Goal: Task Accomplishment & Management: Manage account settings

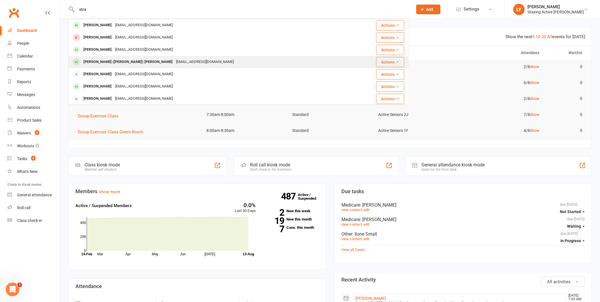
type input "stra"
click at [174, 59] on div "[EMAIL_ADDRESS][DOMAIN_NAME]" at bounding box center [204, 62] width 61 height 8
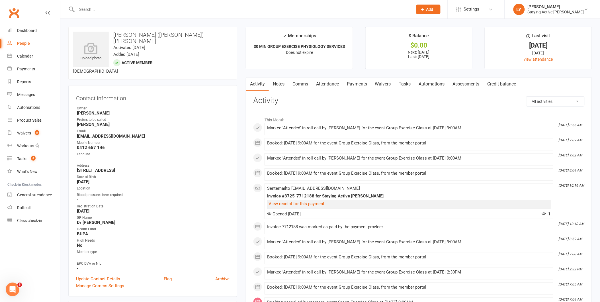
click at [477, 85] on link "Assessments" at bounding box center [466, 83] width 35 height 13
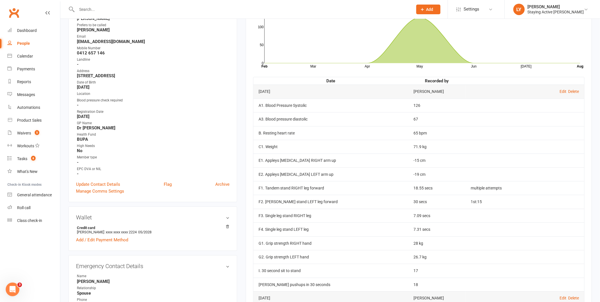
scroll to position [95, 0]
click at [179, 7] on input "text" at bounding box center [242, 9] width 334 height 8
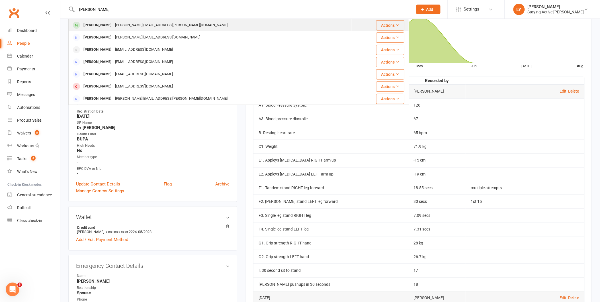
type input "[PERSON_NAME]"
click at [143, 26] on div "[PERSON_NAME][EMAIL_ADDRESS][PERSON_NAME][DOMAIN_NAME]" at bounding box center [171, 25] width 116 height 8
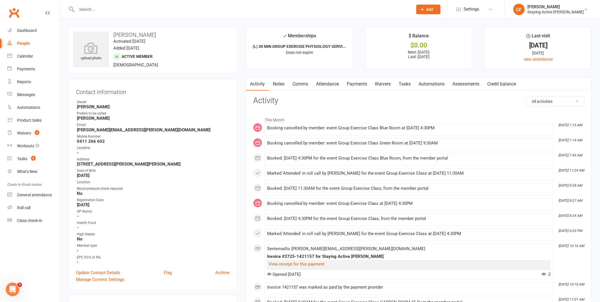
click at [473, 84] on link "Assessments" at bounding box center [466, 83] width 35 height 13
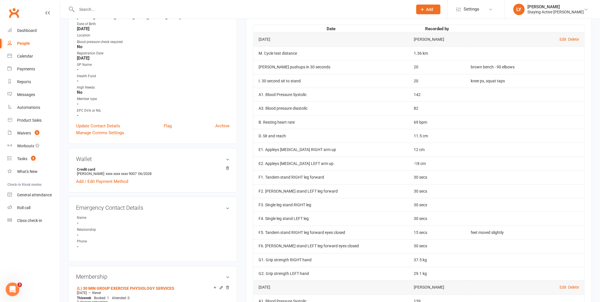
scroll to position [158, 0]
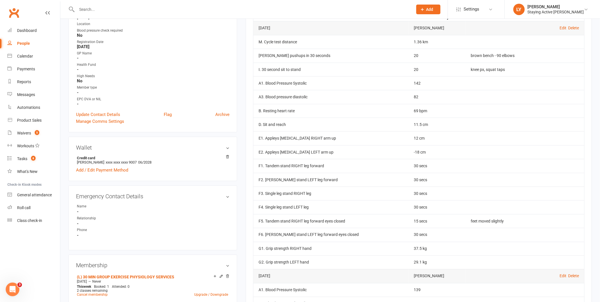
drag, startPoint x: 166, startPoint y: 9, endPoint x: 164, endPoint y: 5, distance: 4.5
click at [164, 5] on input "text" at bounding box center [242, 9] width 334 height 8
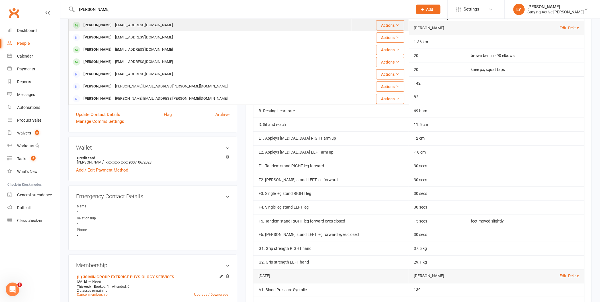
type input "[PERSON_NAME]"
click at [129, 23] on div "[EMAIL_ADDRESS][DOMAIN_NAME]" at bounding box center [143, 25] width 61 height 8
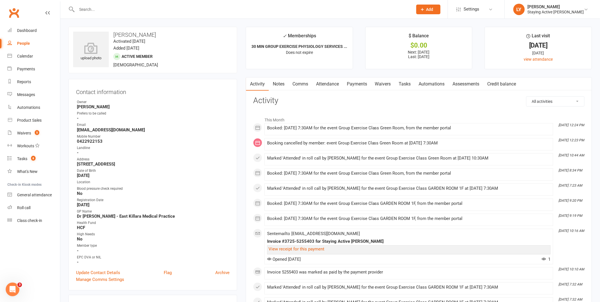
click at [197, 10] on input "text" at bounding box center [242, 9] width 334 height 8
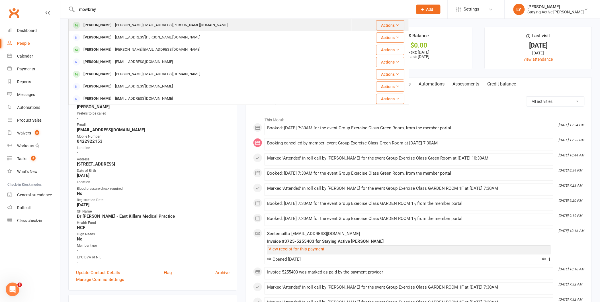
type input "mowbray"
click at [132, 22] on div "[PERSON_NAME][EMAIL_ADDRESS][PERSON_NAME][DOMAIN_NAME]" at bounding box center [171, 25] width 116 height 8
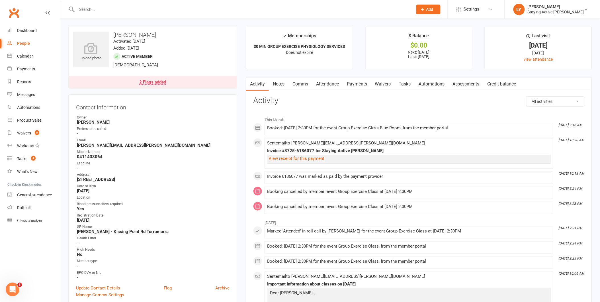
click at [164, 82] on div "2 Flags added" at bounding box center [152, 82] width 27 height 5
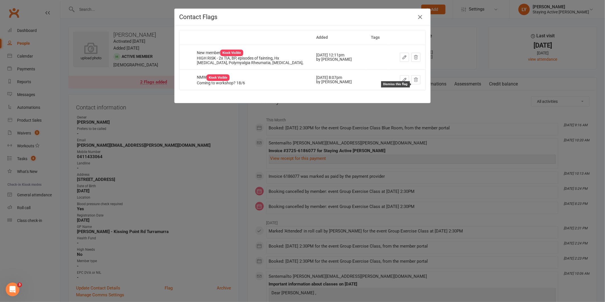
click at [416, 84] on button at bounding box center [415, 79] width 9 height 9
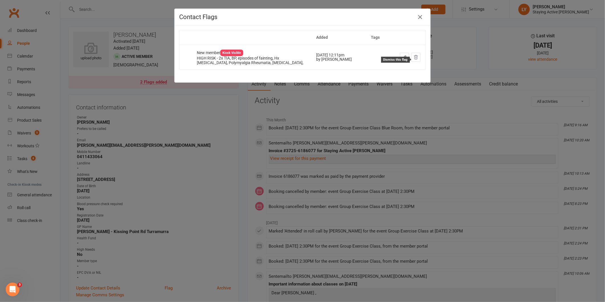
click at [414, 58] on icon at bounding box center [416, 57] width 4 height 4
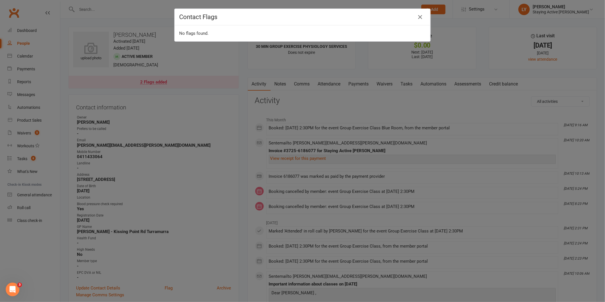
click at [434, 152] on div "Contact Flags No flags found." at bounding box center [302, 151] width 605 height 302
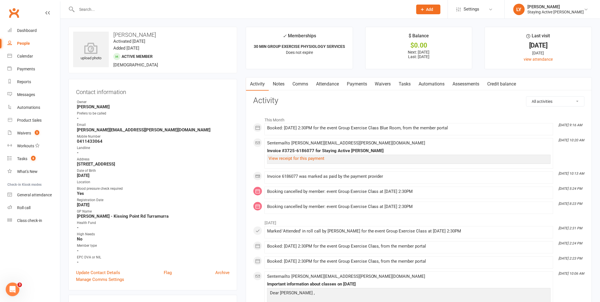
click at [463, 84] on link "Assessments" at bounding box center [466, 83] width 35 height 13
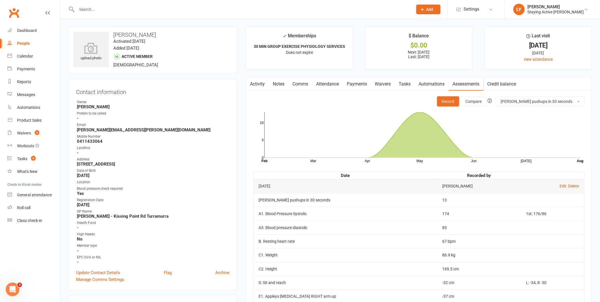
click at [251, 8] on input "text" at bounding box center [242, 9] width 334 height 8
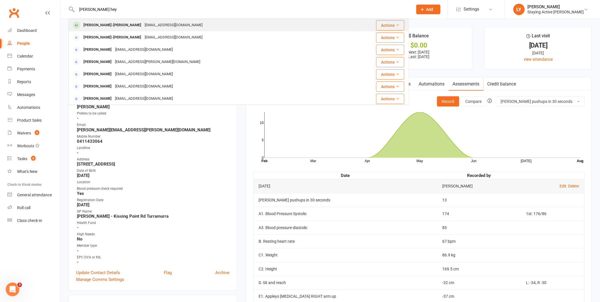
type input "[PERSON_NAME] hey"
click at [143, 27] on div "[EMAIL_ADDRESS][DOMAIN_NAME]" at bounding box center [173, 25] width 61 height 8
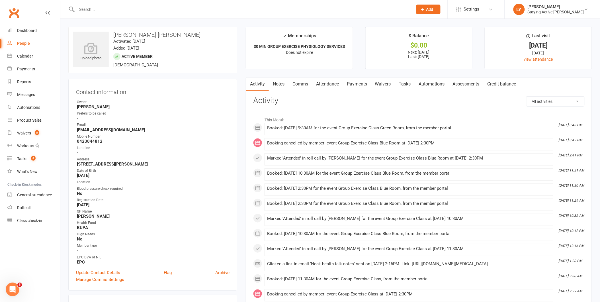
click at [466, 85] on link "Assessments" at bounding box center [466, 83] width 35 height 13
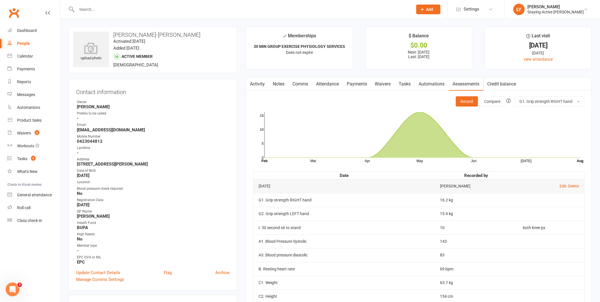
click at [155, 11] on input "text" at bounding box center [242, 9] width 334 height 8
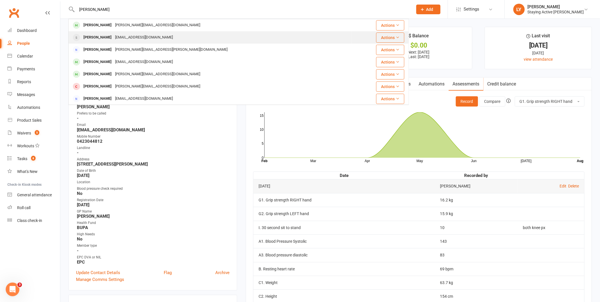
type input "[PERSON_NAME]"
click at [143, 34] on div "[EMAIL_ADDRESS][DOMAIN_NAME]" at bounding box center [143, 37] width 61 height 8
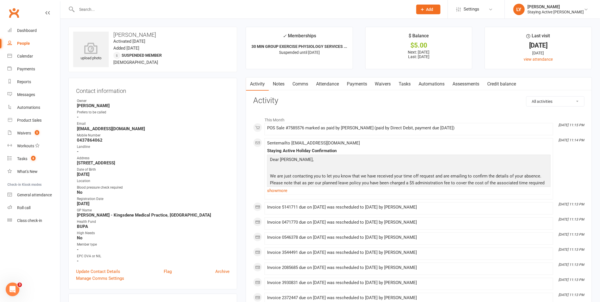
click at [469, 83] on link "Assessments" at bounding box center [466, 83] width 35 height 13
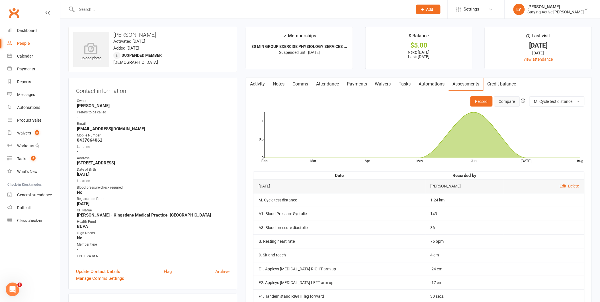
click at [502, 101] on button "Compare" at bounding box center [507, 101] width 26 height 10
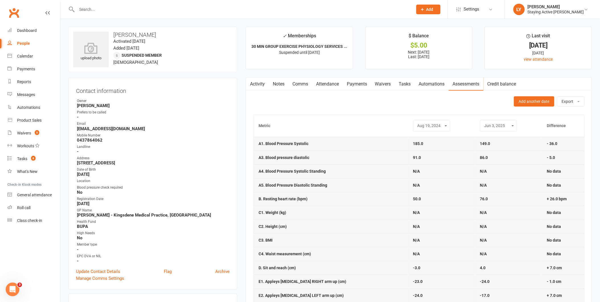
click at [429, 125] on select "[DATE] [DATE] [DATE]" at bounding box center [432, 125] width 30 height 7
click at [417, 123] on select "[DATE] [DATE] [DATE]" at bounding box center [432, 125] width 30 height 7
click at [492, 130] on div "[DATE] [DATE] [DATE]" at bounding box center [499, 126] width 37 height 12
click at [419, 130] on div "[DATE] [DATE] [DATE]" at bounding box center [432, 126] width 37 height 12
click at [426, 124] on select "[DATE] [DATE] [DATE]" at bounding box center [433, 125] width 30 height 7
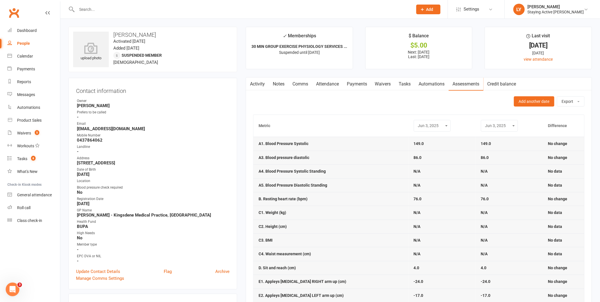
select select "0"
click at [418, 123] on select "[DATE] [DATE] [DATE]" at bounding box center [433, 125] width 30 height 7
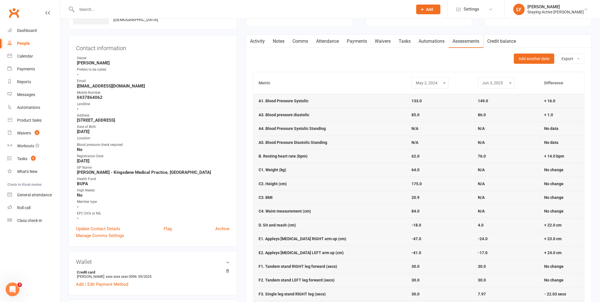
scroll to position [32, 0]
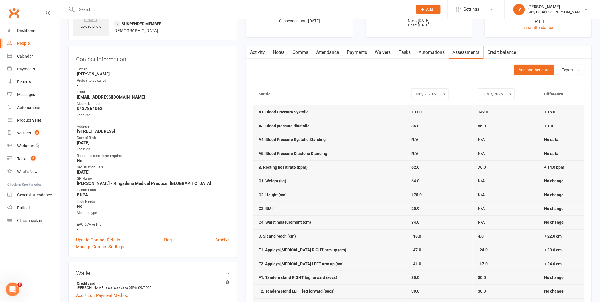
click at [497, 95] on select "[DATE] [DATE] [DATE]" at bounding box center [497, 94] width 30 height 7
click at [482, 91] on select "[DATE] [DATE] [DATE]" at bounding box center [497, 94] width 30 height 7
click at [497, 87] on th "[DATE] [DATE] [DATE]" at bounding box center [506, 94] width 67 height 22
drag, startPoint x: 498, startPoint y: 94, endPoint x: 500, endPoint y: 97, distance: 4.2
click at [498, 94] on select "[DATE] [DATE] [DATE]" at bounding box center [497, 94] width 30 height 7
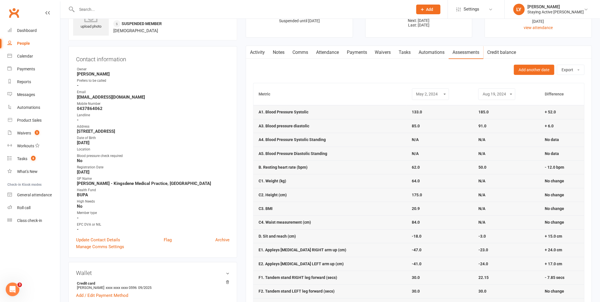
select select "2"
click at [482, 91] on select "[DATE] [DATE] [DATE]" at bounding box center [497, 94] width 30 height 7
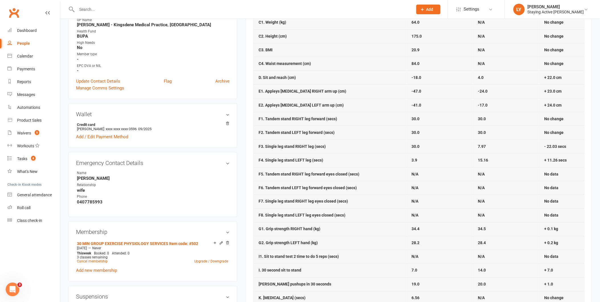
scroll to position [253, 0]
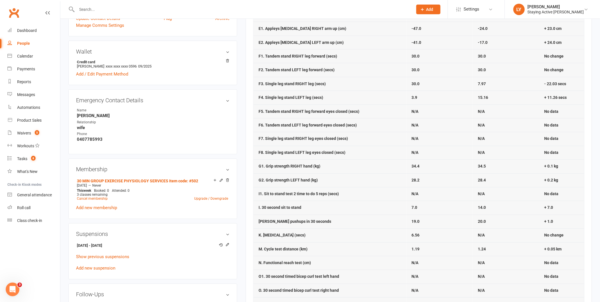
click at [192, 10] on input "text" at bounding box center [242, 9] width 334 height 8
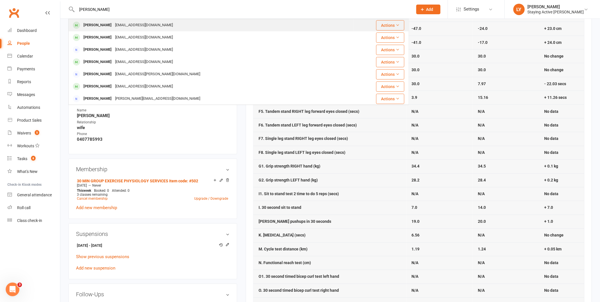
type input "[PERSON_NAME]"
click at [118, 23] on div "[EMAIL_ADDRESS][DOMAIN_NAME]" at bounding box center [143, 25] width 61 height 8
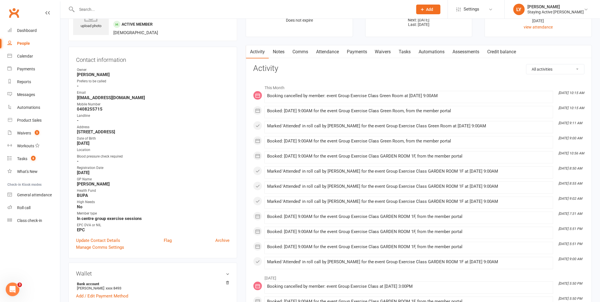
scroll to position [32, 0]
click at [466, 56] on link "Assessments" at bounding box center [466, 52] width 35 height 13
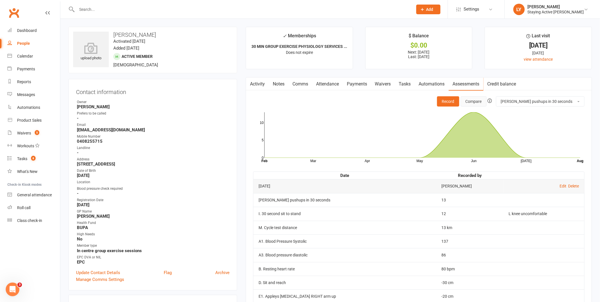
click at [486, 106] on button "Compare" at bounding box center [474, 101] width 26 height 10
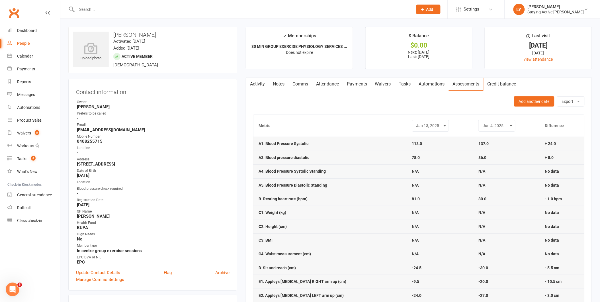
click at [432, 125] on select "[DATE] [DATE] [DATE]" at bounding box center [431, 125] width 30 height 7
select select "0"
click at [416, 123] on select "[DATE] [DATE] [DATE]" at bounding box center [431, 125] width 30 height 7
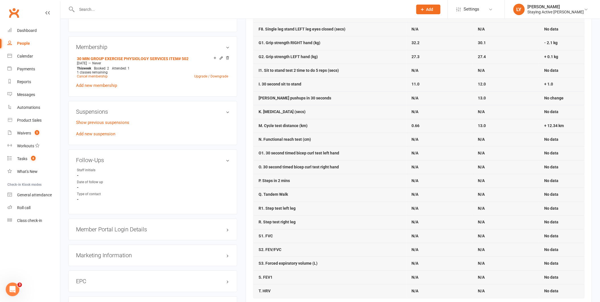
scroll to position [443, 0]
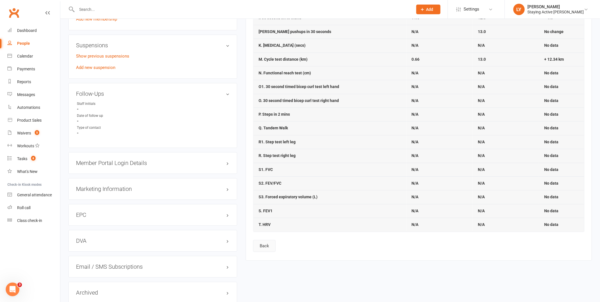
click at [256, 247] on button "Back" at bounding box center [264, 246] width 22 height 12
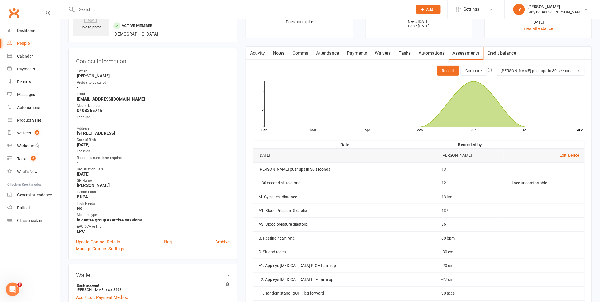
scroll to position [126, 0]
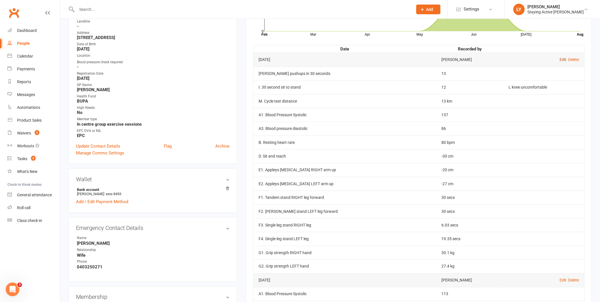
drag, startPoint x: 564, startPoint y: 61, endPoint x: 564, endPoint y: 74, distance: 13.7
click at [564, 61] on link "Edit" at bounding box center [563, 59] width 7 height 5
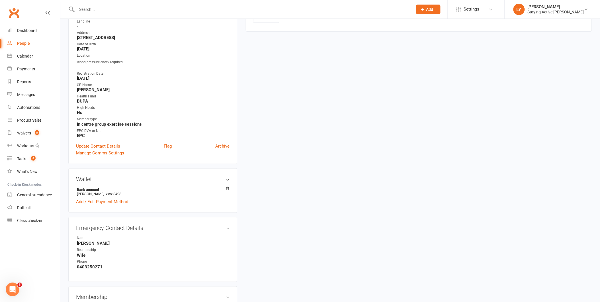
type input "[DATE]"
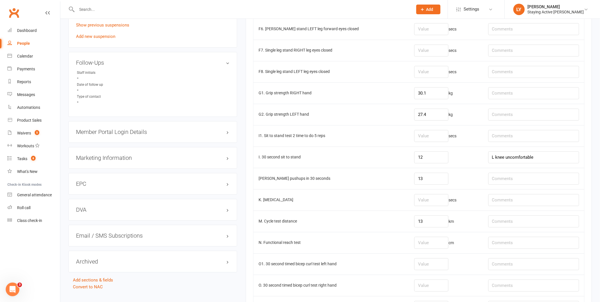
scroll to position [474, 0]
drag, startPoint x: 431, startPoint y: 222, endPoint x: 395, endPoint y: 230, distance: 36.9
click at [395, 230] on tr "M. Cycle test distance 13 km" at bounding box center [418, 220] width 331 height 21
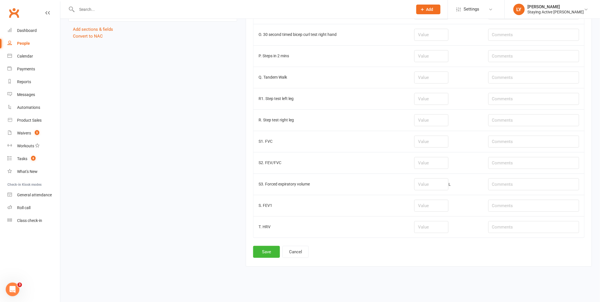
scroll to position [728, 0]
click at [274, 252] on button "Save" at bounding box center [266, 251] width 27 height 12
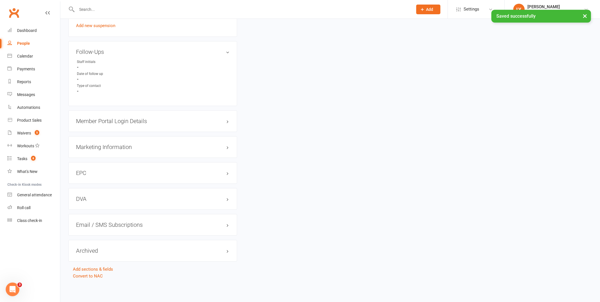
scroll to position [0, 0]
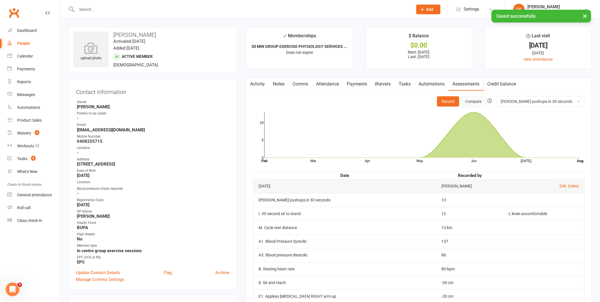
click at [487, 100] on button "Compare" at bounding box center [474, 101] width 26 height 10
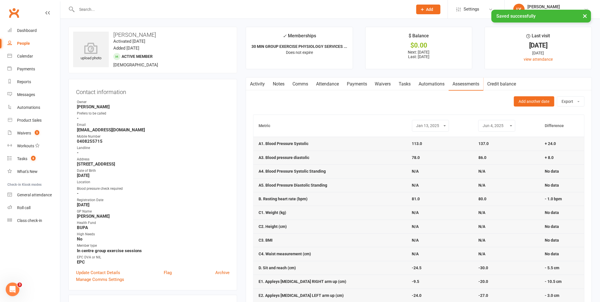
click at [433, 127] on select "[DATE] [DATE] [DATE]" at bounding box center [431, 125] width 30 height 7
click at [416, 123] on select "[DATE] [DATE] [DATE]" at bounding box center [431, 125] width 30 height 7
click at [439, 127] on select "[DATE] [DATE] [DATE]" at bounding box center [431, 125] width 30 height 7
select select "0"
click at [416, 123] on select "[DATE] [DATE] [DATE]" at bounding box center [431, 125] width 30 height 7
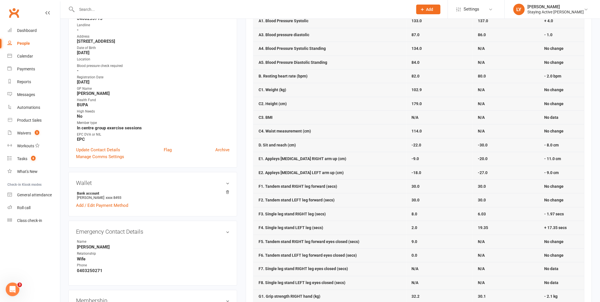
scroll to position [32, 0]
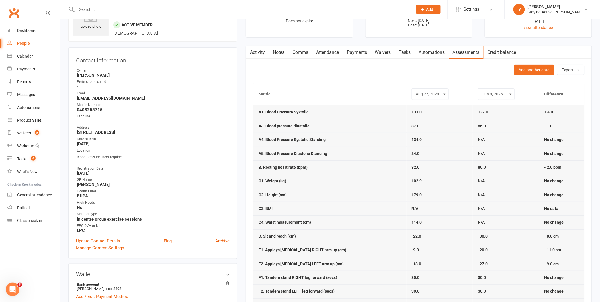
click at [240, 10] on input "text" at bounding box center [242, 9] width 334 height 8
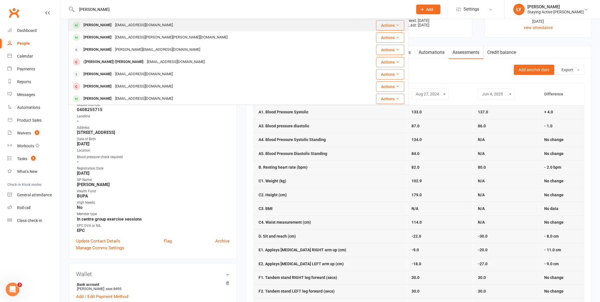
type input "[PERSON_NAME]"
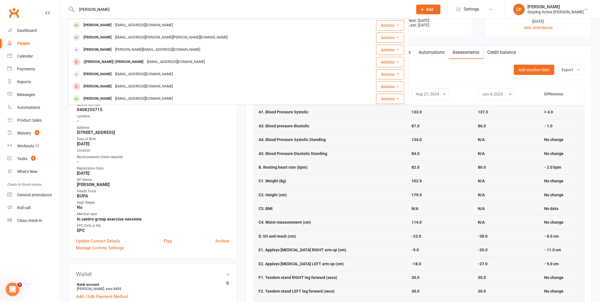
drag, startPoint x: 185, startPoint y: 24, endPoint x: 132, endPoint y: 3, distance: 56.9
click at [185, 24] on div "[PERSON_NAME] [EMAIL_ADDRESS][DOMAIN_NAME]" at bounding box center [210, 25] width 283 height 12
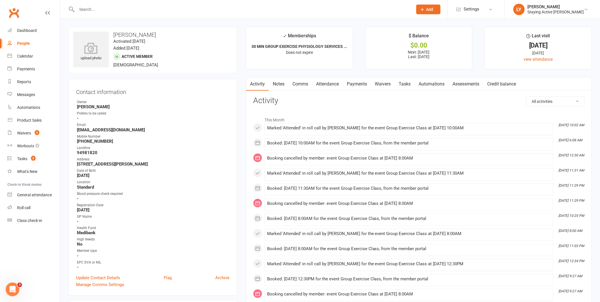
click at [471, 80] on link "Assessments" at bounding box center [466, 83] width 35 height 13
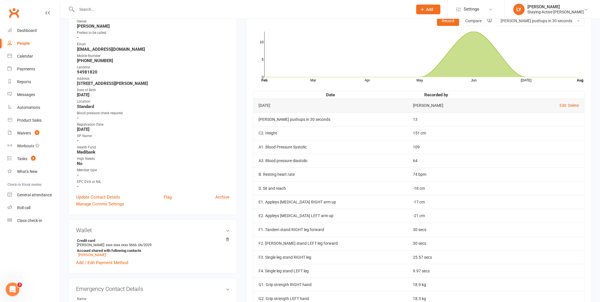
scroll to position [32, 0]
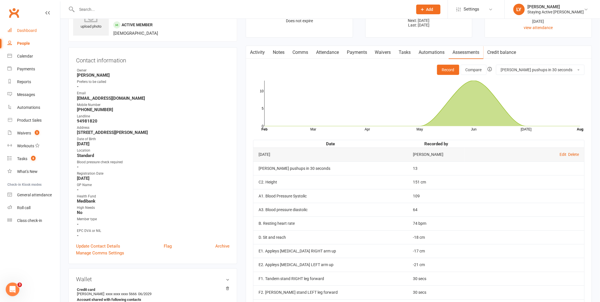
click at [24, 29] on div "Dashboard" at bounding box center [27, 30] width 20 height 5
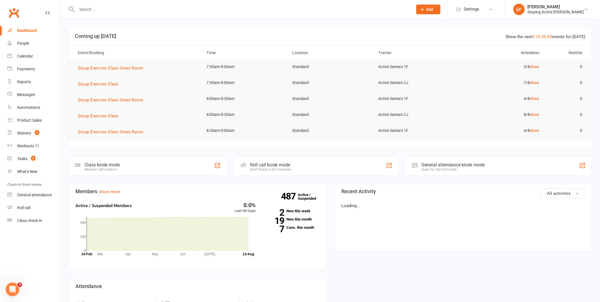
drag, startPoint x: 572, startPoint y: 12, endPoint x: 556, endPoint y: 44, distance: 35.8
click at [572, 12] on div "Staying Active [PERSON_NAME]" at bounding box center [556, 11] width 56 height 5
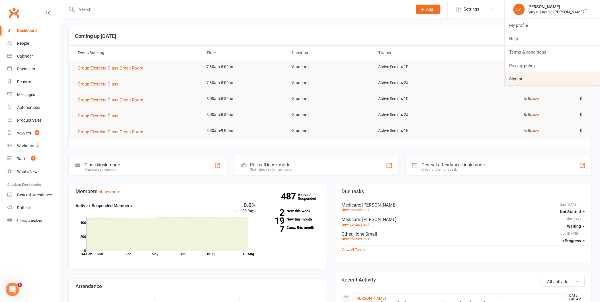
click at [526, 79] on link "Sign out" at bounding box center [552, 78] width 95 height 13
